Goal: Find contact information: Find contact information

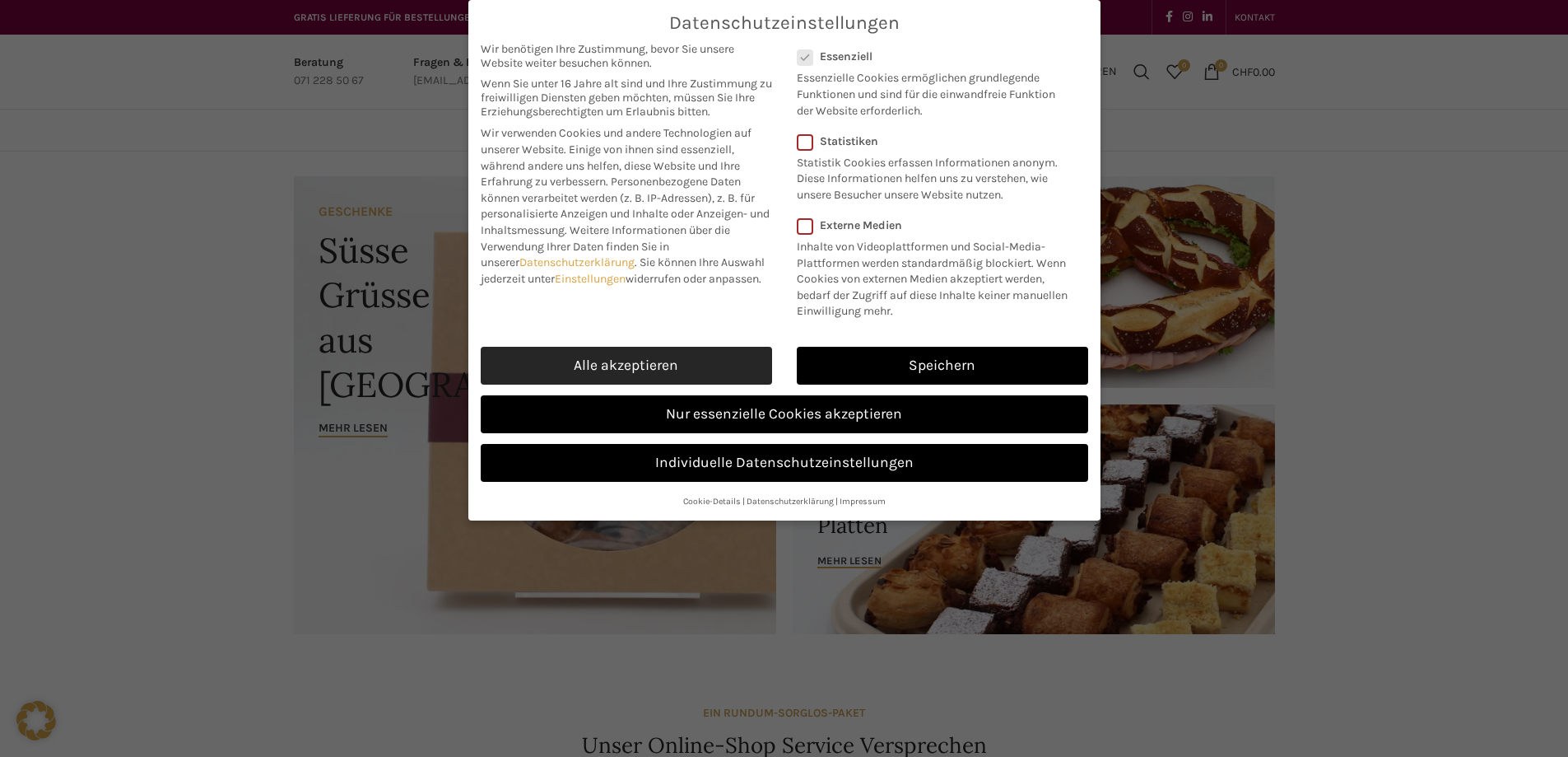
click at [637, 353] on link "Alle akzeptieren" at bounding box center [626, 366] width 291 height 38
checkbox input "true"
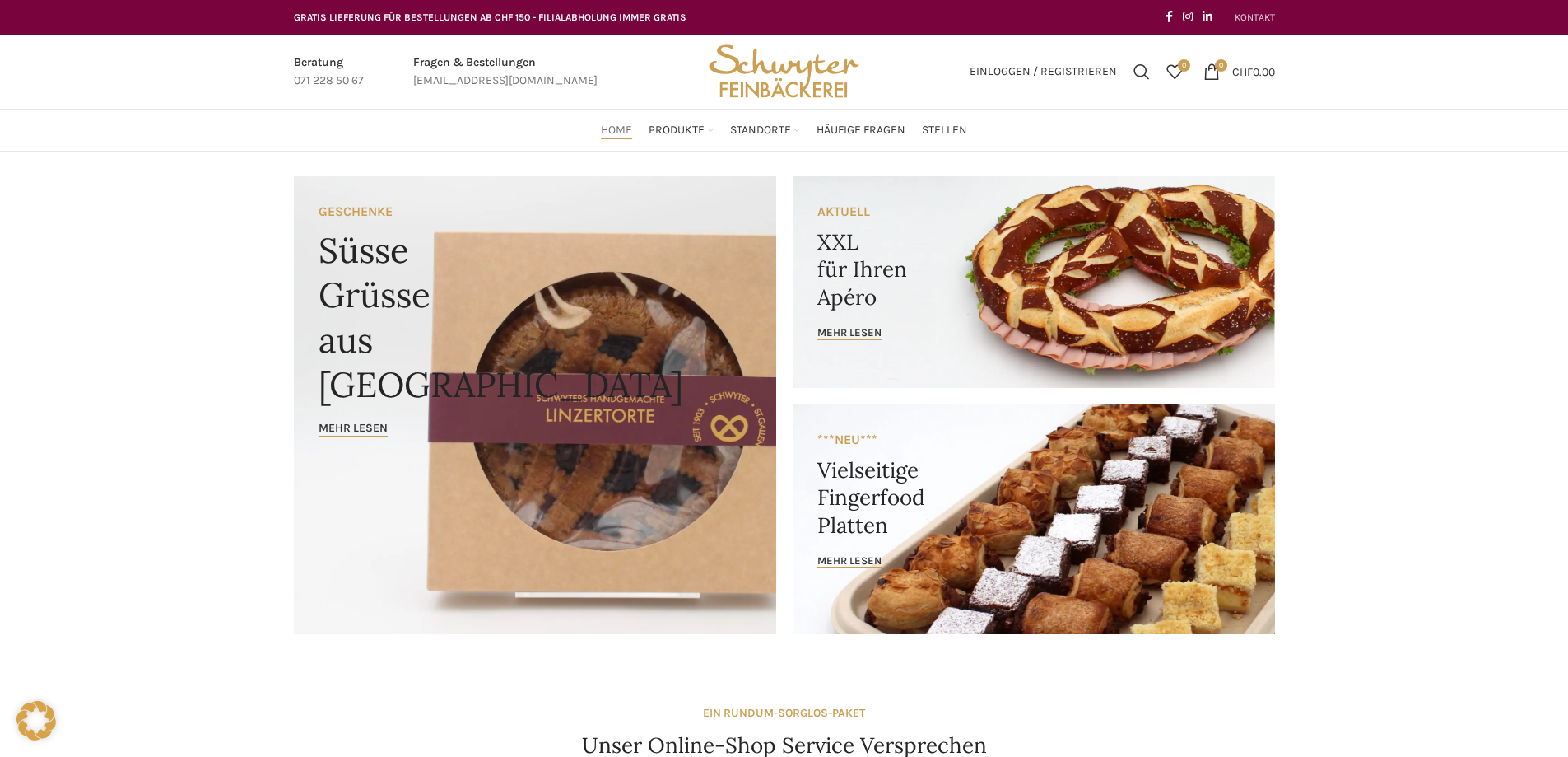
click at [1256, 17] on span "KONTAKT" at bounding box center [1255, 18] width 41 height 12
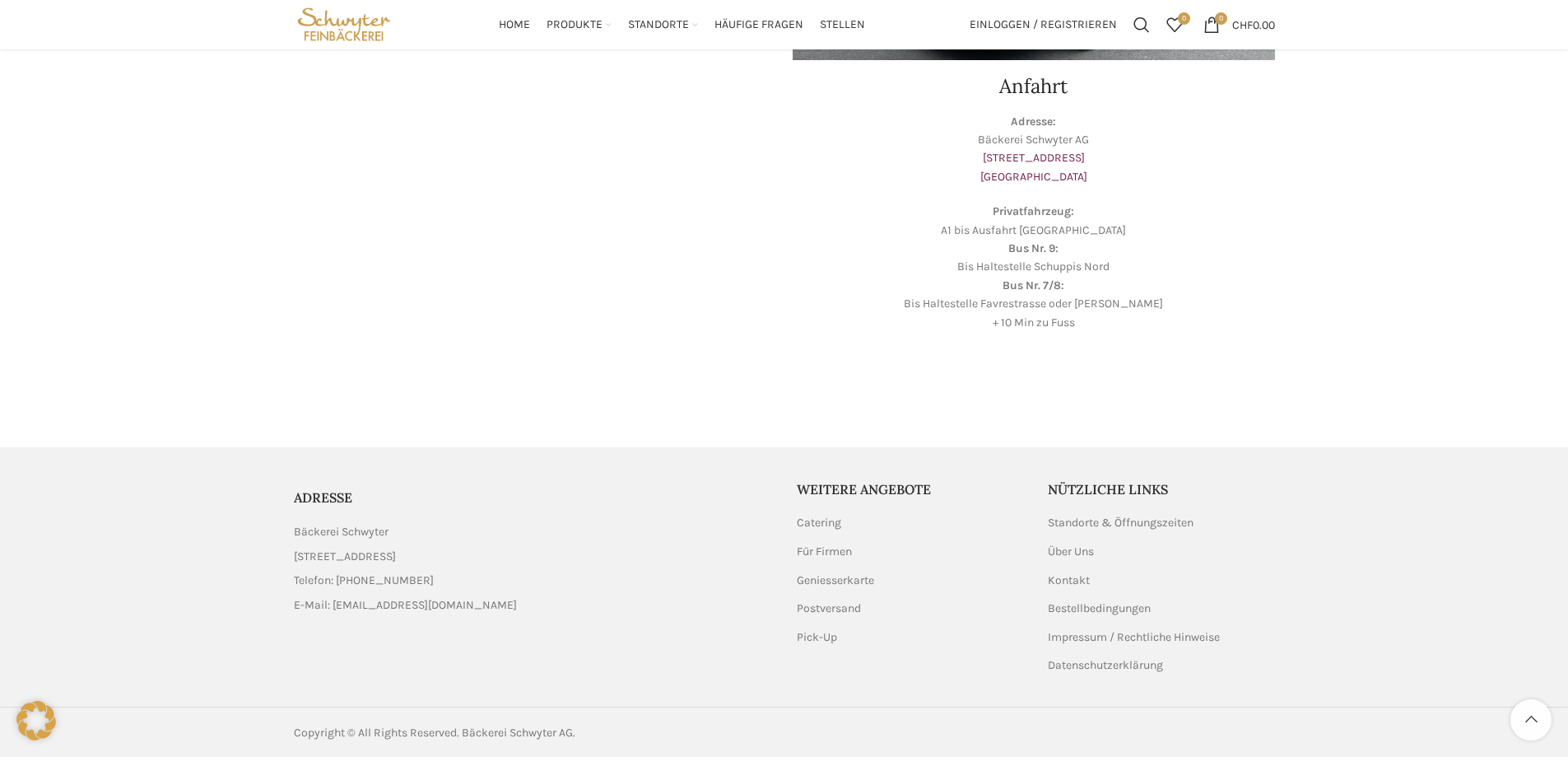
scroll to position [469, 0]
